Goal: Navigation & Orientation: Find specific page/section

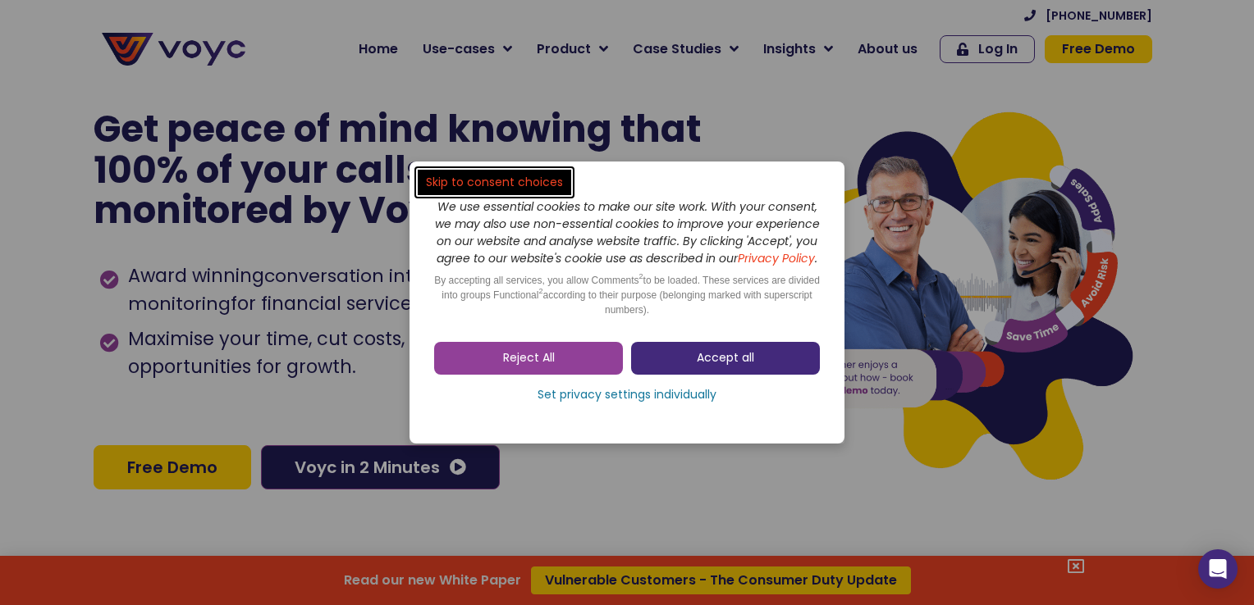
click at [692, 375] on link "Accept all" at bounding box center [725, 358] width 189 height 33
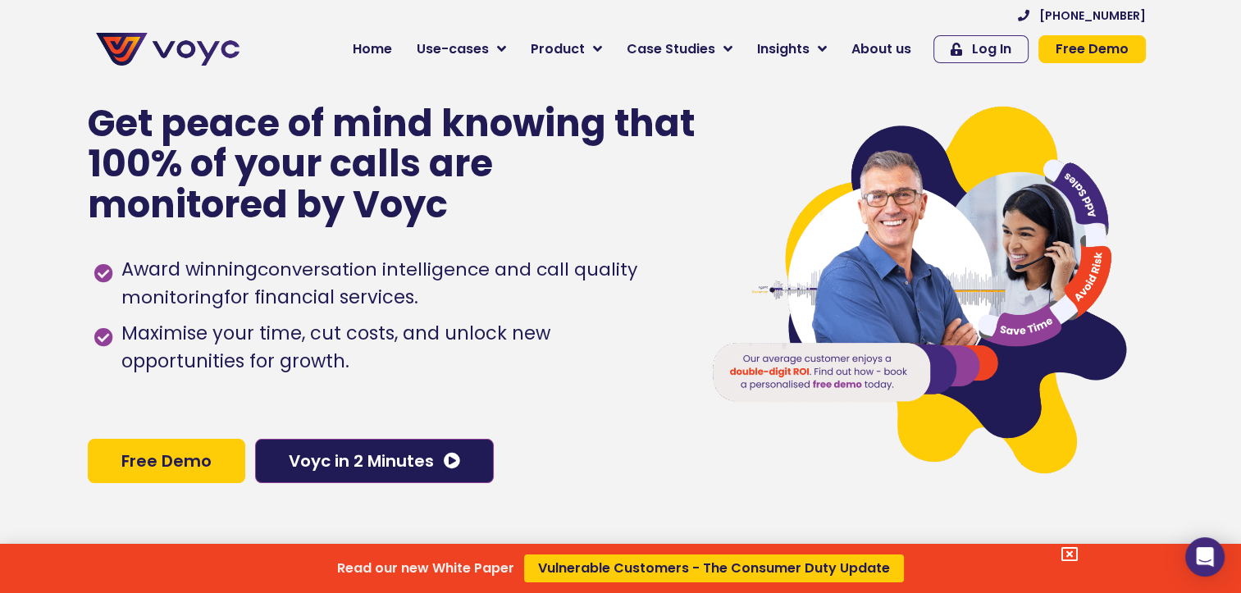
click at [832, 39] on div "Read our new White Paper Vulnerable Customers - The Consumer Duty Update" at bounding box center [620, 296] width 1241 height 593
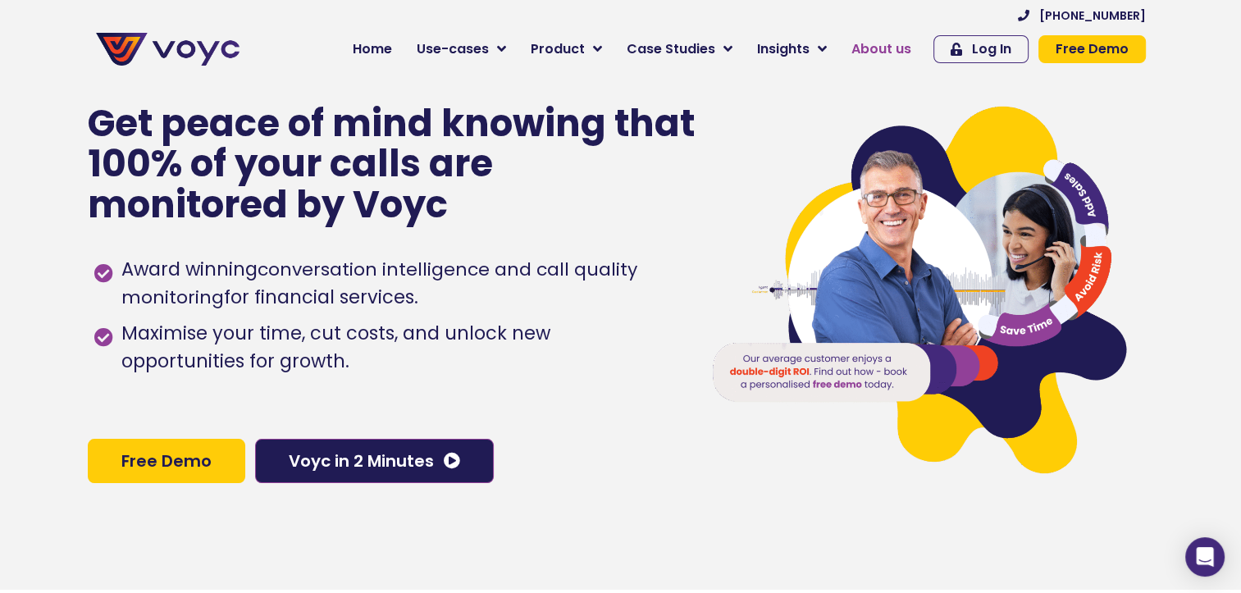
click at [832, 45] on span "About us" at bounding box center [882, 49] width 60 height 20
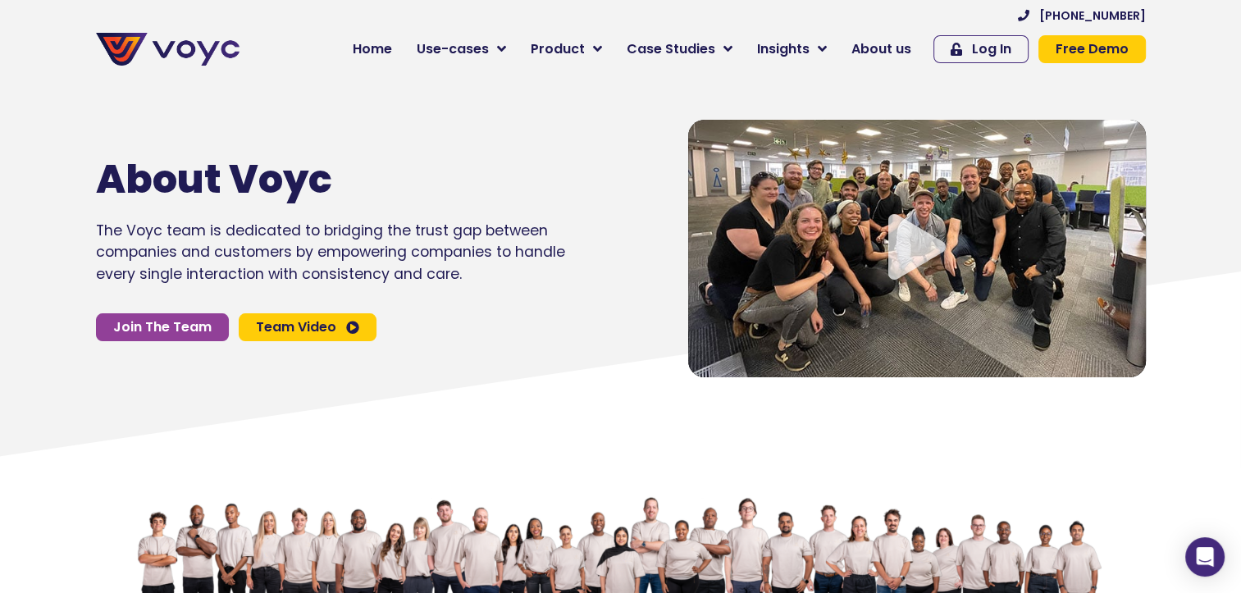
click at [899, 249] on icon "Video play button" at bounding box center [917, 247] width 57 height 66
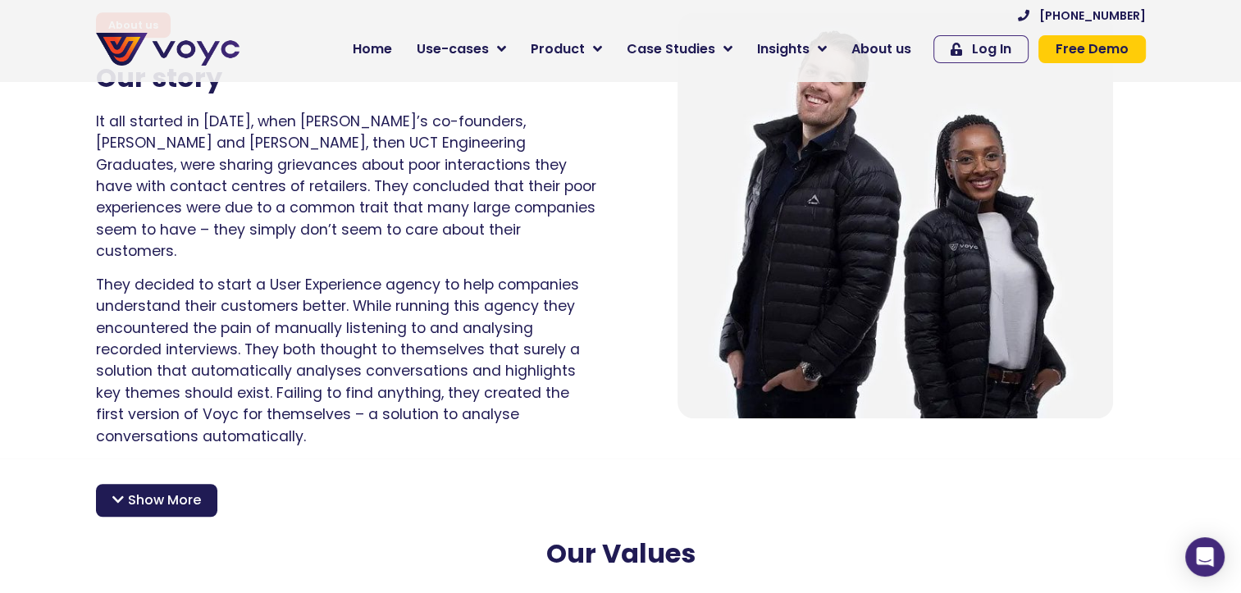
scroll to position [985, 0]
